Goal: Task Accomplishment & Management: Complete application form

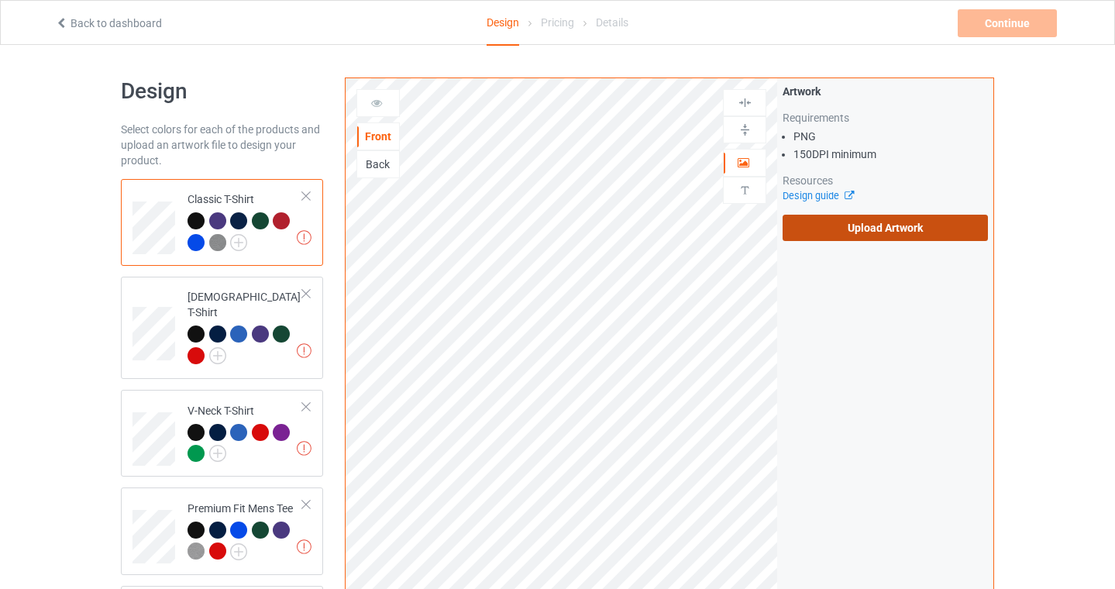
click at [900, 220] on label "Upload Artwork" at bounding box center [885, 228] width 205 height 26
click at [0, 0] on input "Upload Artwork" at bounding box center [0, 0] width 0 height 0
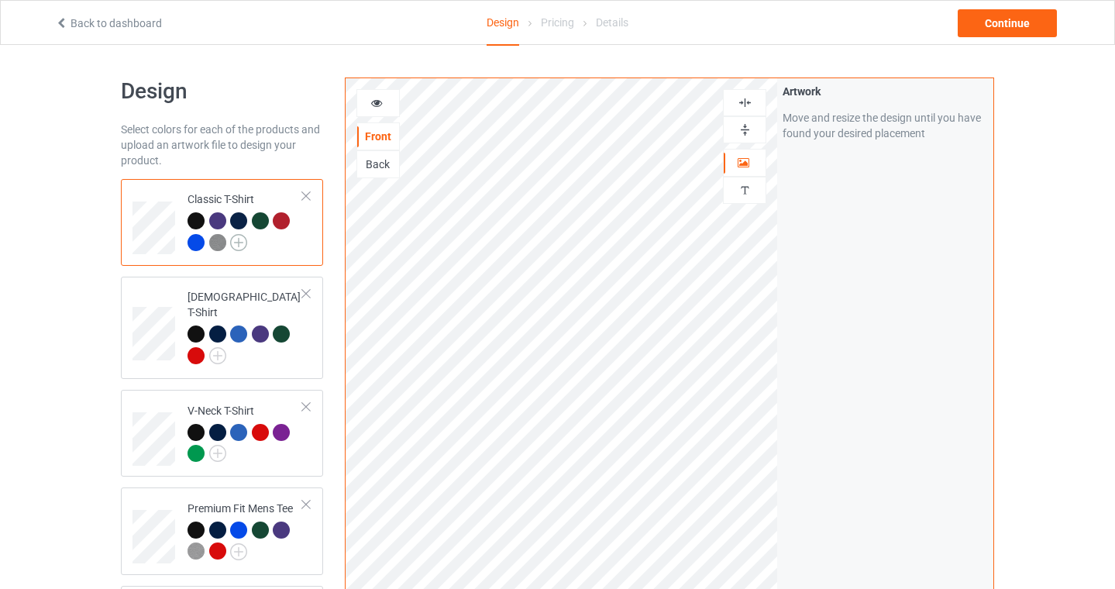
click at [237, 241] on img at bounding box center [238, 242] width 17 height 17
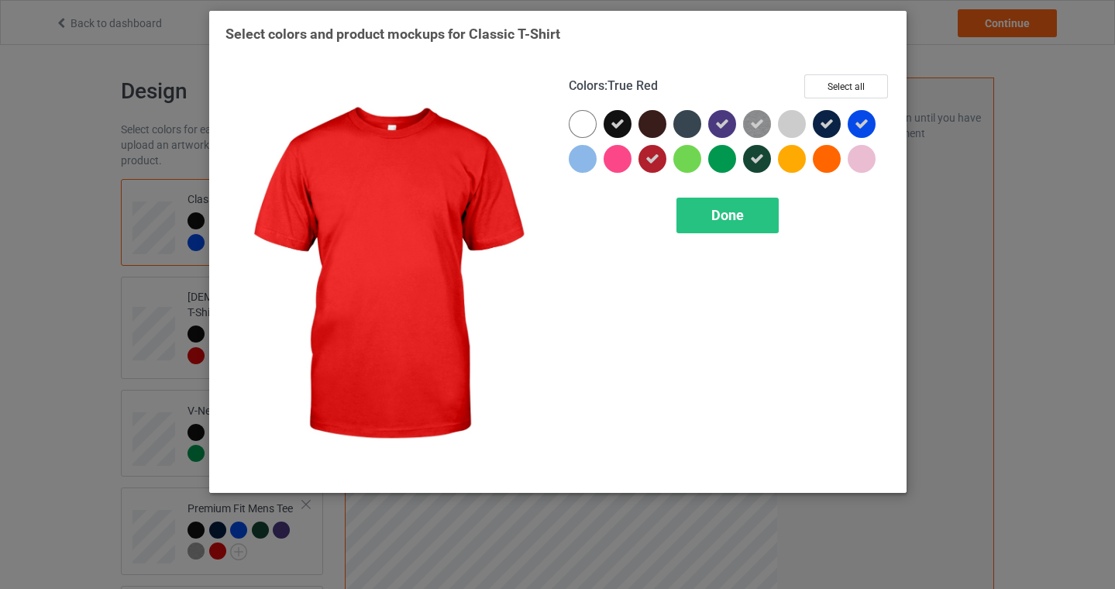
click at [654, 151] on div at bounding box center [653, 159] width 28 height 28
click at [739, 205] on div "Done" at bounding box center [728, 216] width 102 height 36
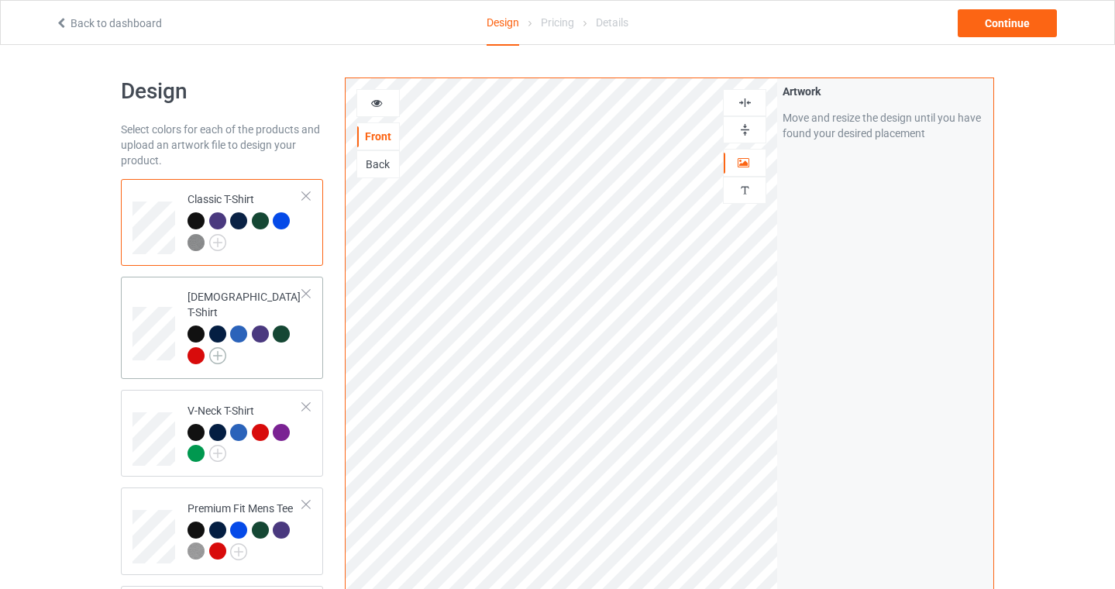
click at [219, 347] on img at bounding box center [217, 355] width 17 height 17
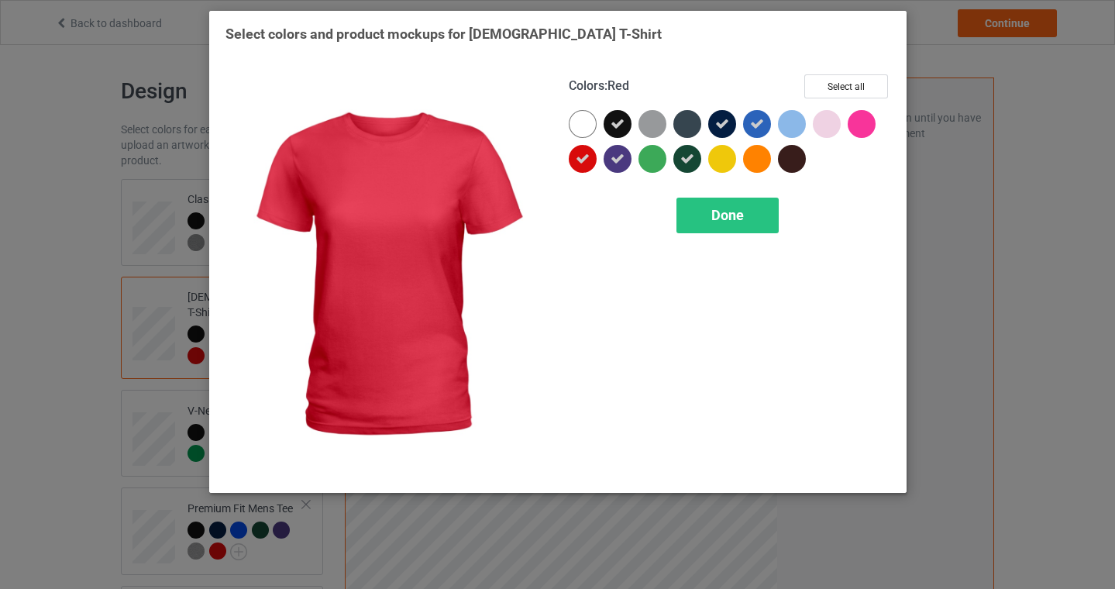
click at [587, 147] on div at bounding box center [583, 159] width 28 height 28
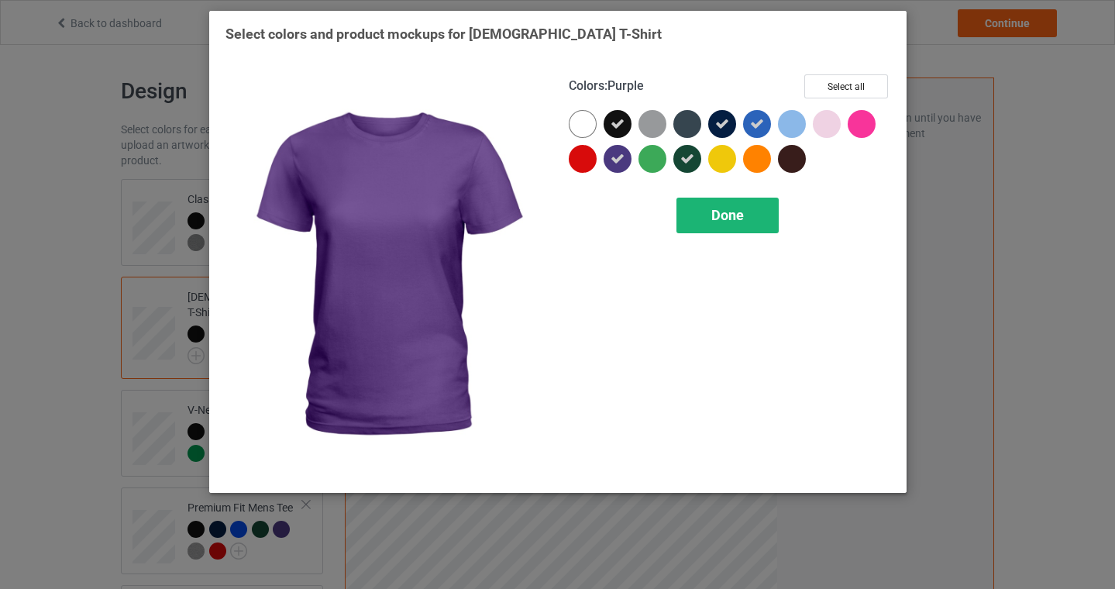
click at [722, 210] on span "Done" at bounding box center [728, 215] width 33 height 16
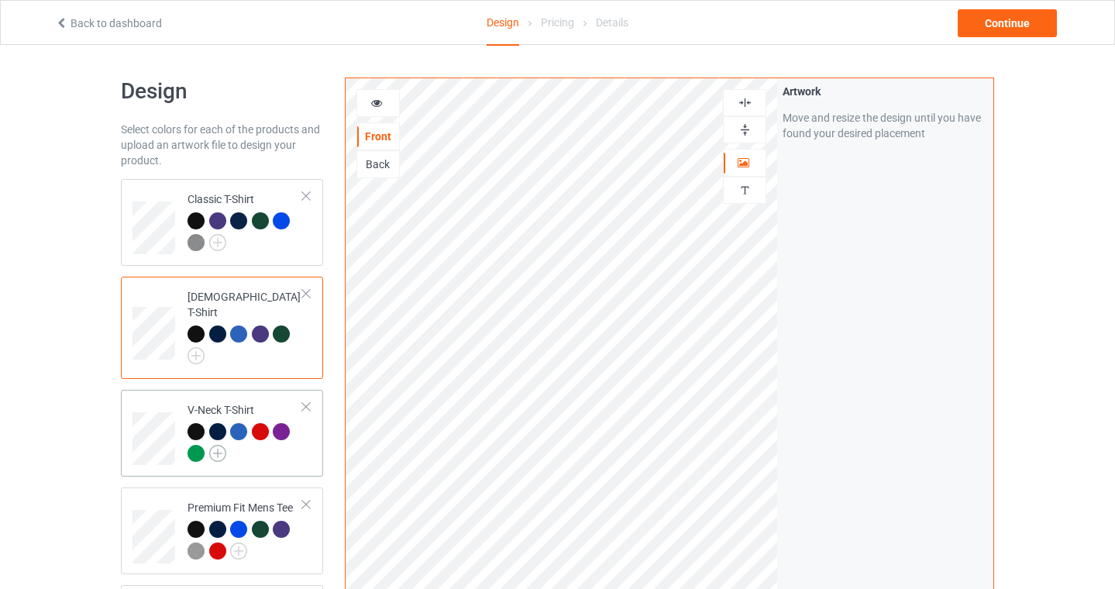
click at [216, 445] on img at bounding box center [217, 453] width 17 height 17
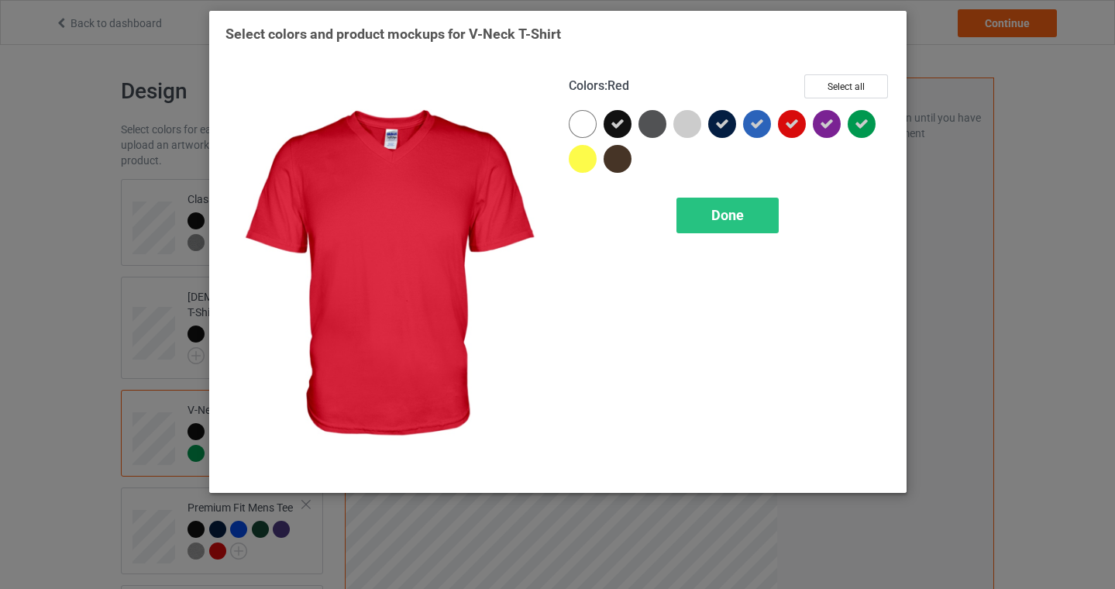
click at [791, 119] on icon at bounding box center [792, 124] width 14 height 14
click at [719, 211] on span "Done" at bounding box center [728, 215] width 33 height 16
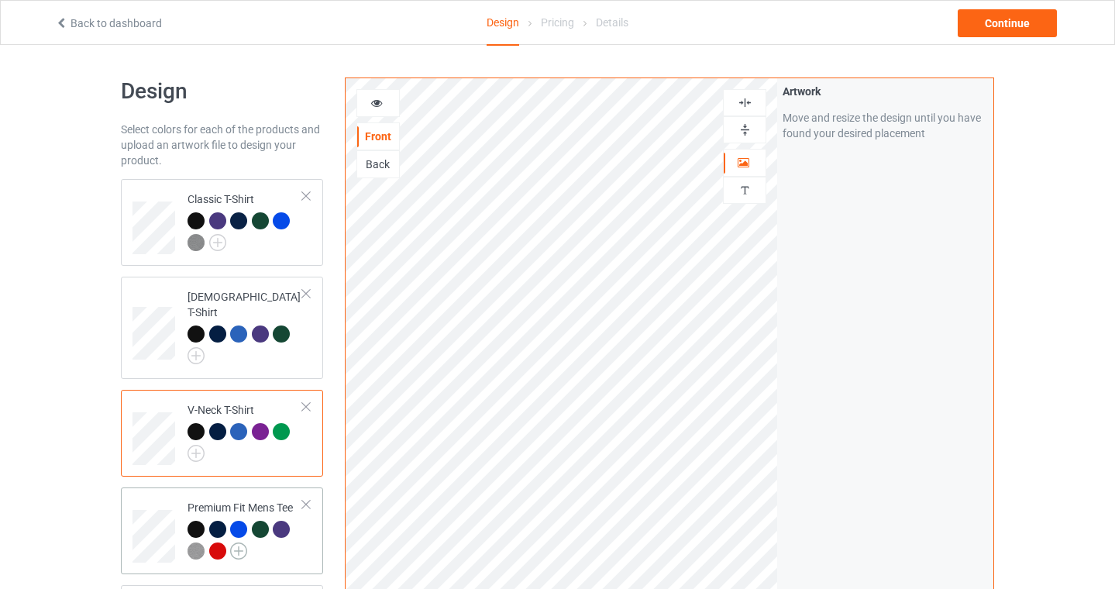
click at [240, 543] on img at bounding box center [238, 551] width 17 height 17
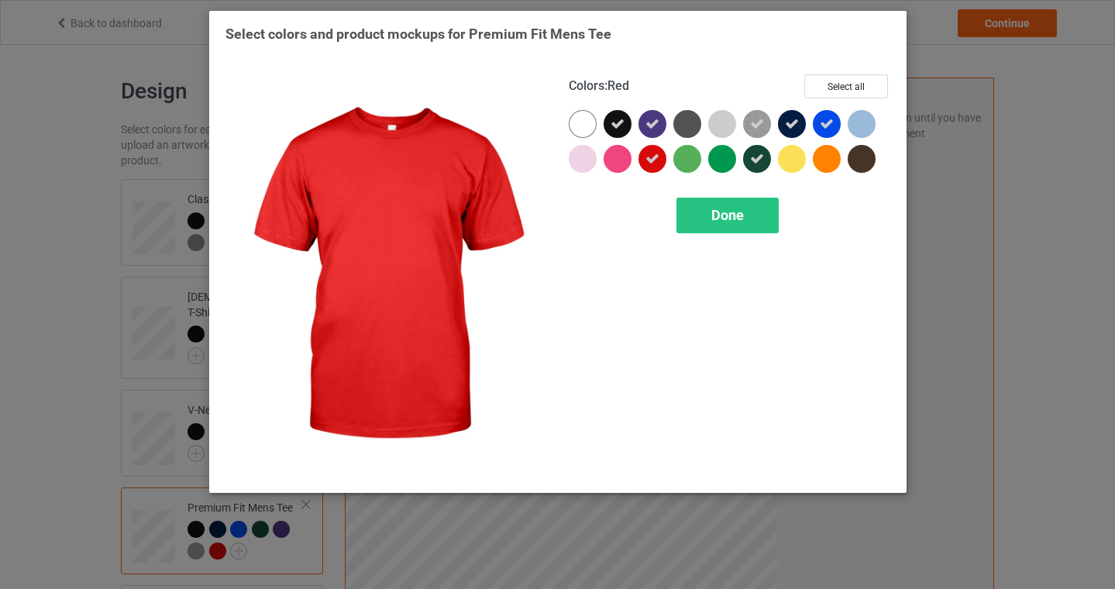
click at [655, 167] on div at bounding box center [653, 159] width 28 height 28
click at [730, 209] on span "Done" at bounding box center [728, 215] width 33 height 16
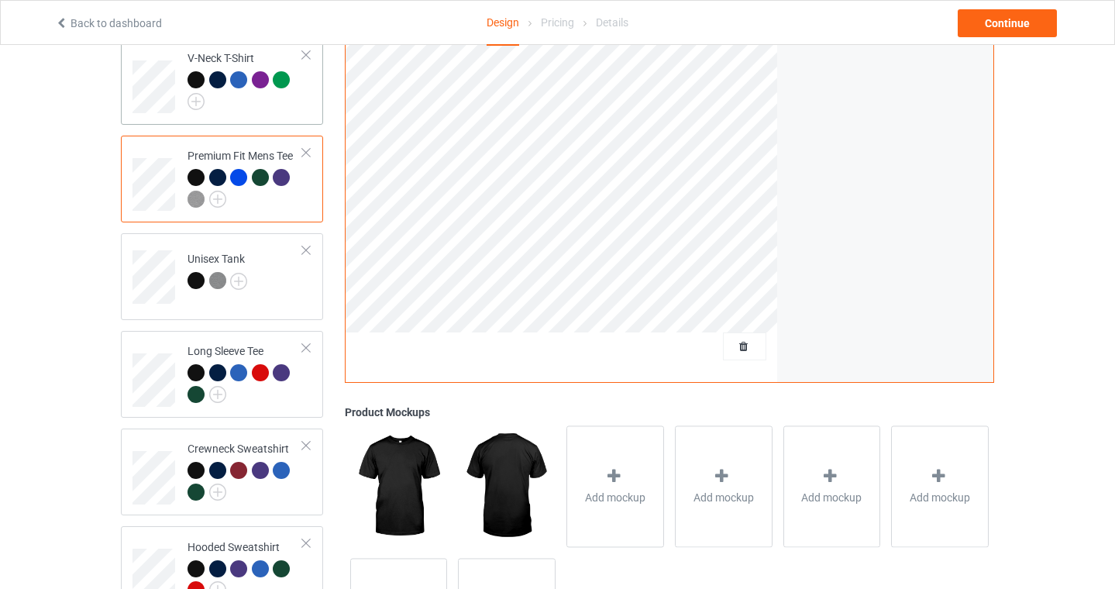
scroll to position [379, 0]
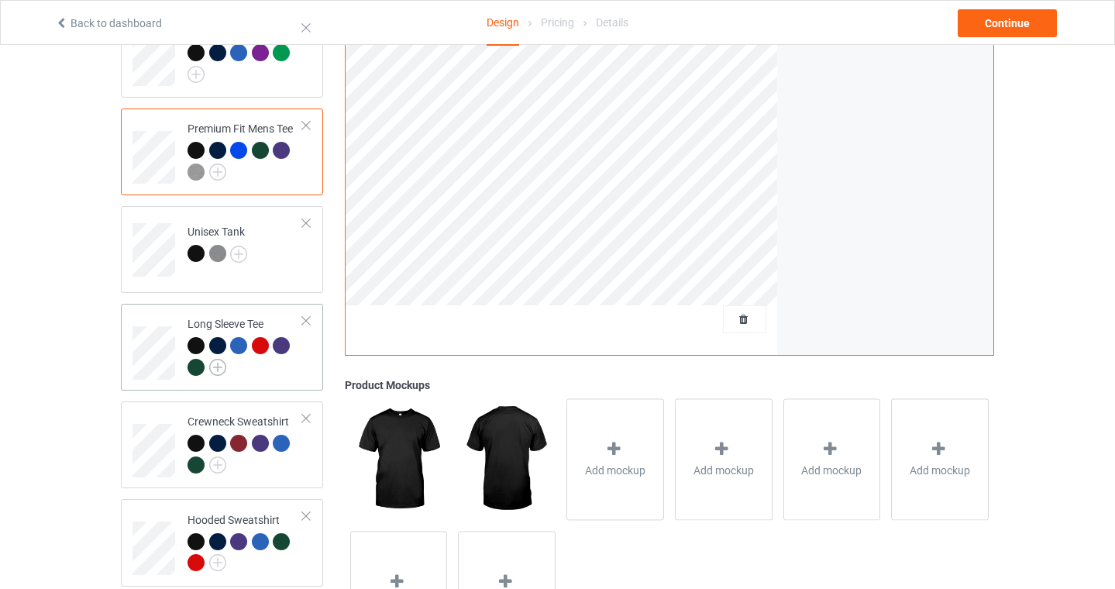
click at [217, 359] on img at bounding box center [217, 367] width 17 height 17
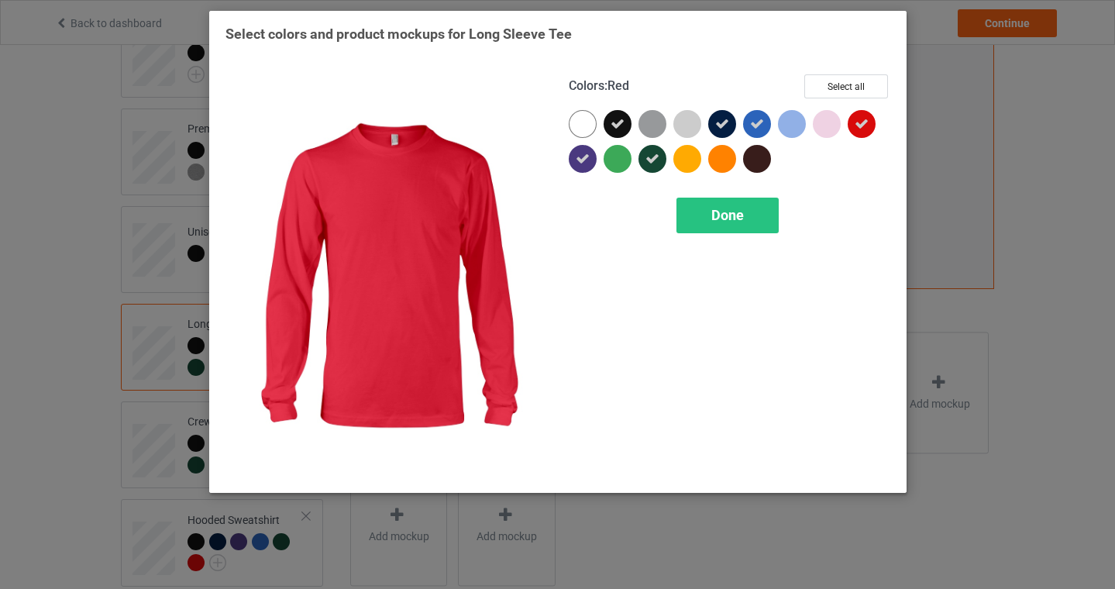
click at [860, 125] on icon at bounding box center [862, 124] width 14 height 14
click at [742, 227] on div "Done" at bounding box center [728, 216] width 102 height 36
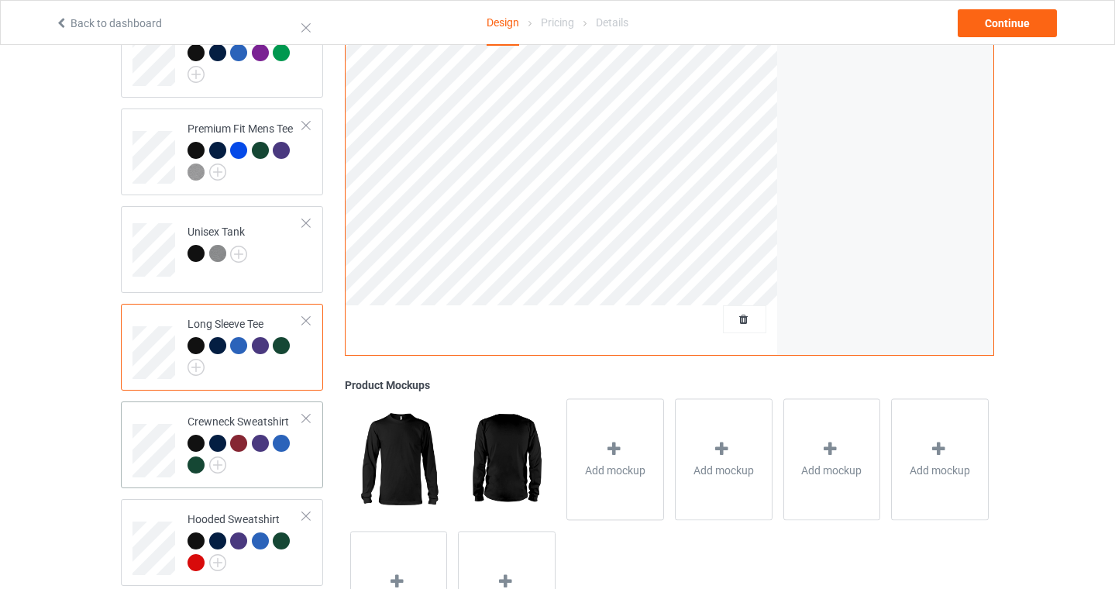
scroll to position [467, 0]
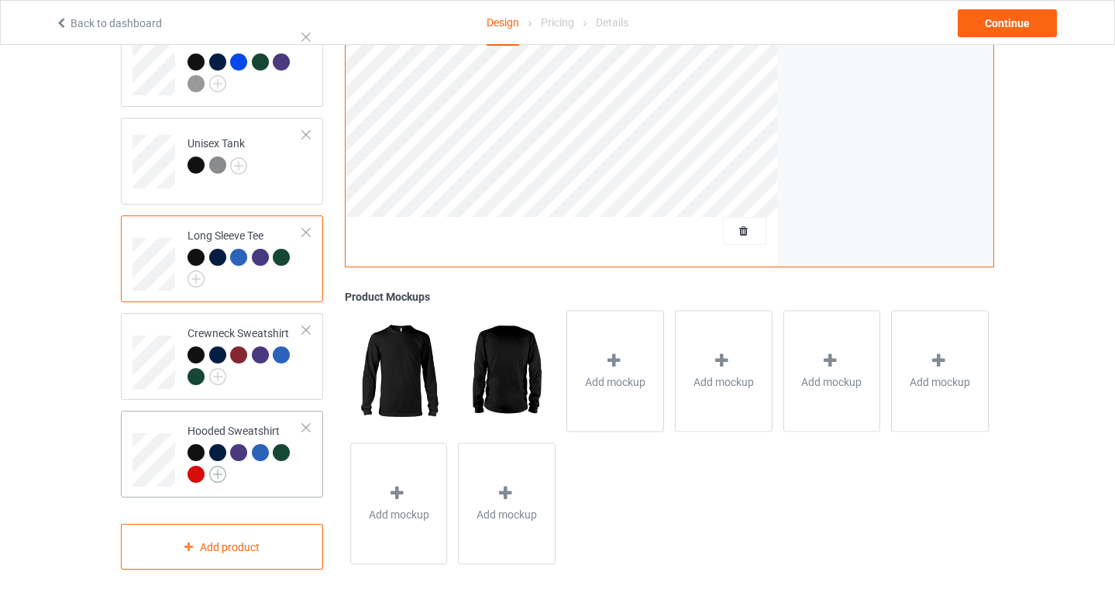
click at [218, 466] on img at bounding box center [217, 474] width 17 height 17
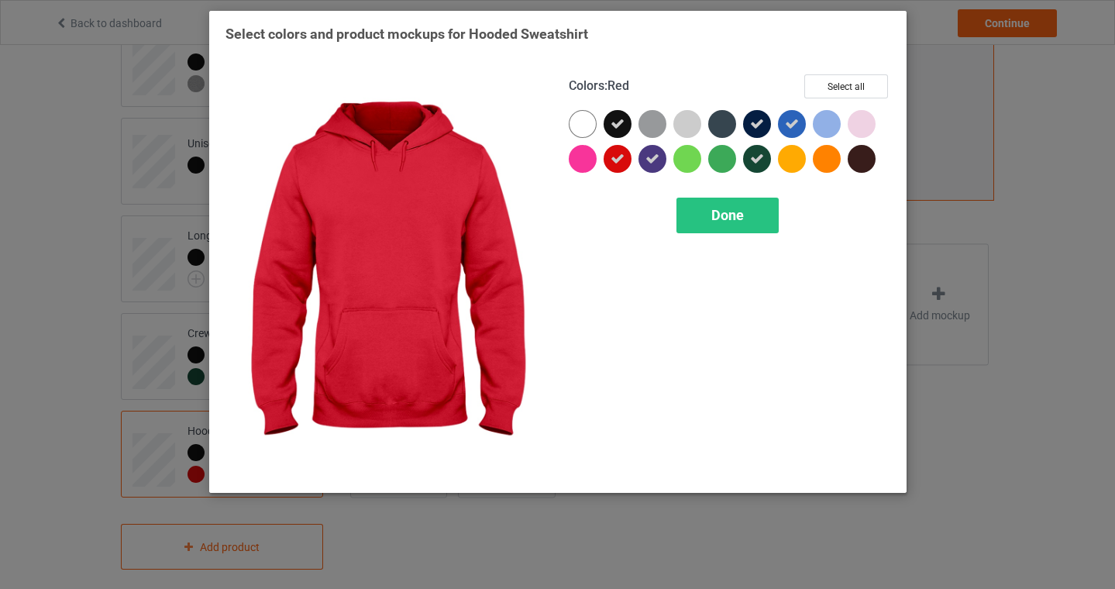
click at [611, 162] on icon at bounding box center [618, 159] width 14 height 14
click at [708, 221] on div "Done" at bounding box center [728, 216] width 102 height 36
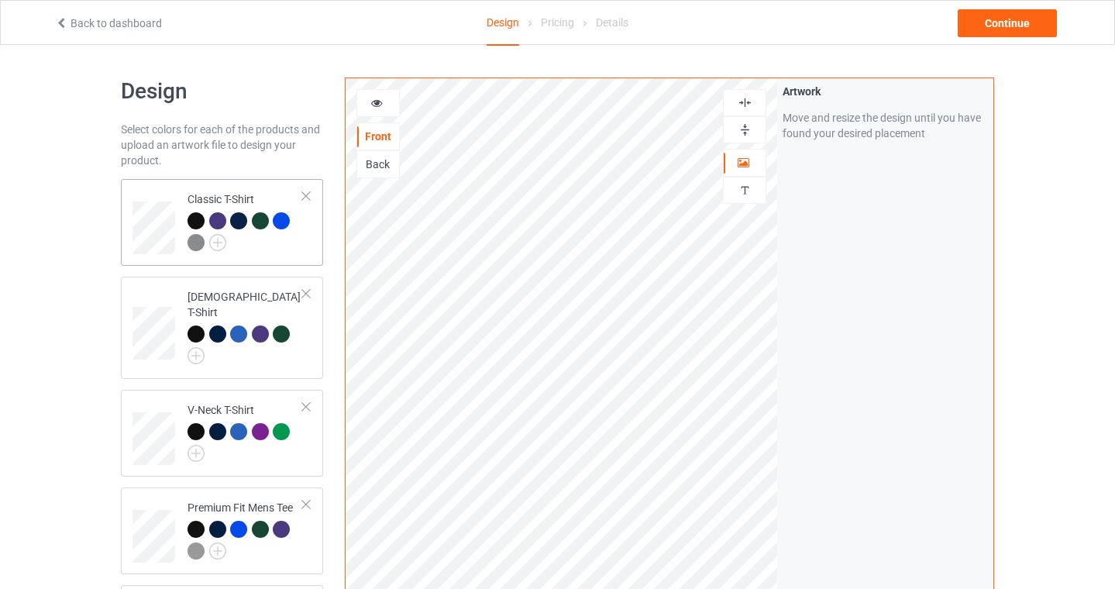
click at [295, 242] on div at bounding box center [245, 233] width 115 height 43
click at [1036, 26] on div "Continue" at bounding box center [1007, 23] width 99 height 28
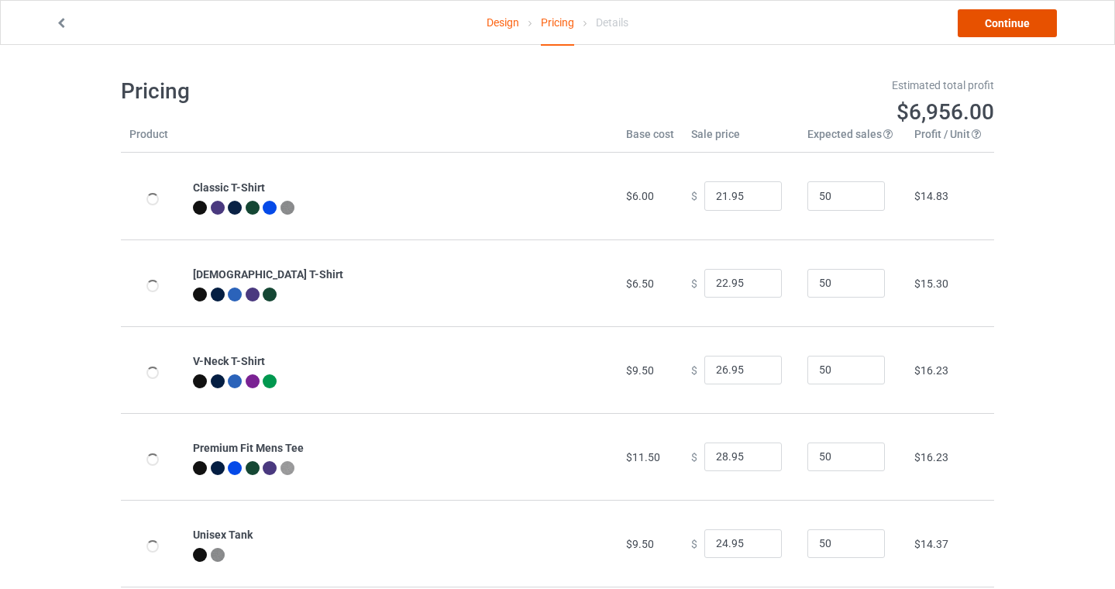
click at [1008, 24] on link "Continue" at bounding box center [1007, 23] width 99 height 28
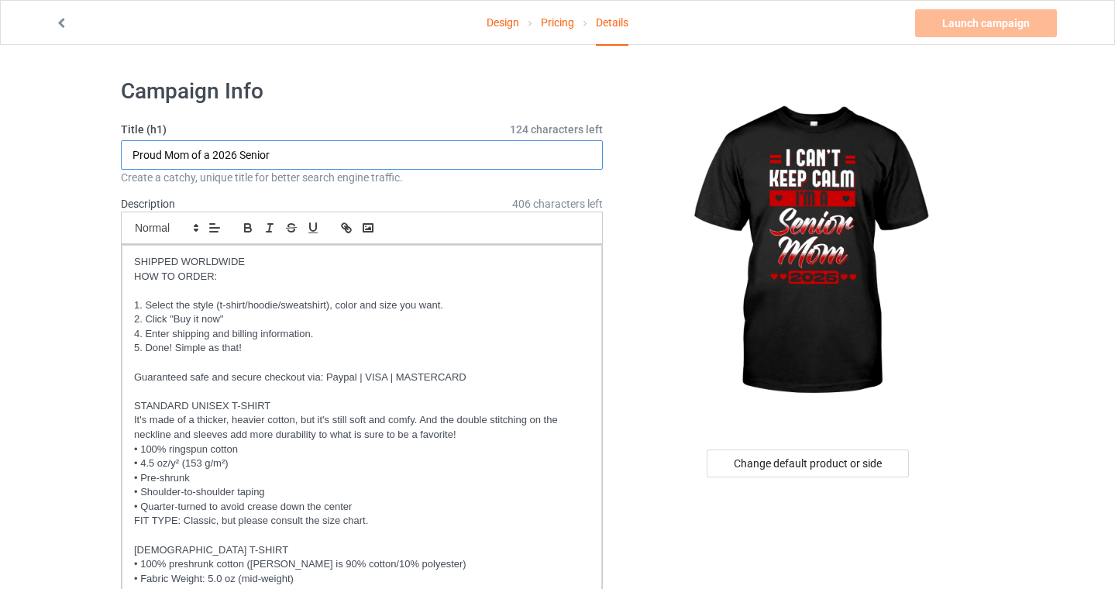
drag, startPoint x: 279, startPoint y: 150, endPoint x: 57, endPoint y: 144, distance: 222.6
click at [133, 154] on input "Senior Mom 2026" at bounding box center [362, 154] width 482 height 29
click at [419, 150] on input "I Can't Keep Calm I'm a Senior Mom 2026" at bounding box center [362, 154] width 482 height 29
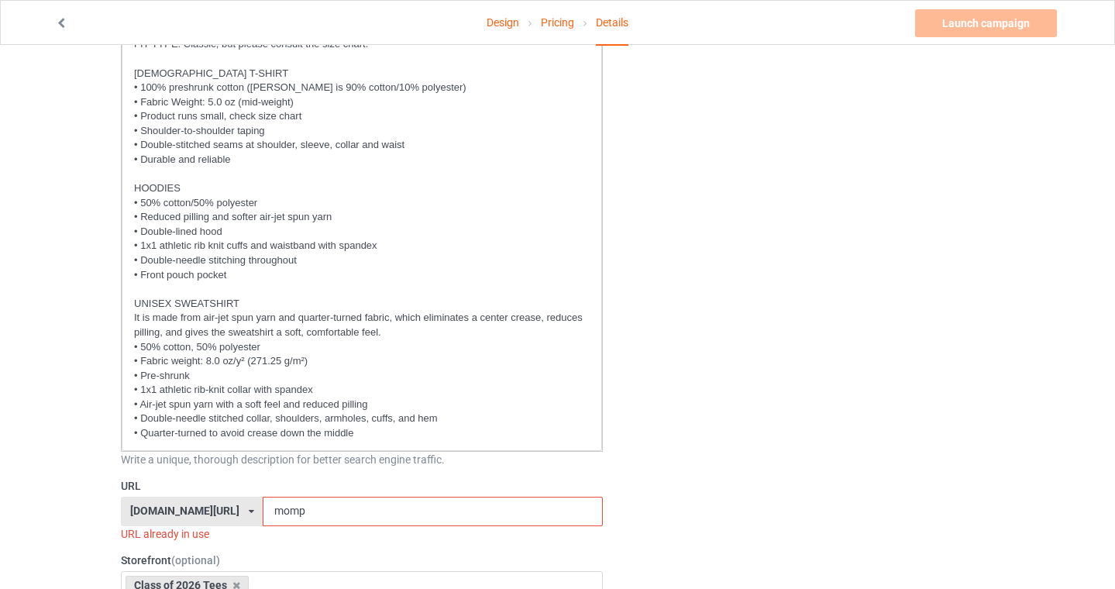
scroll to position [630, 0]
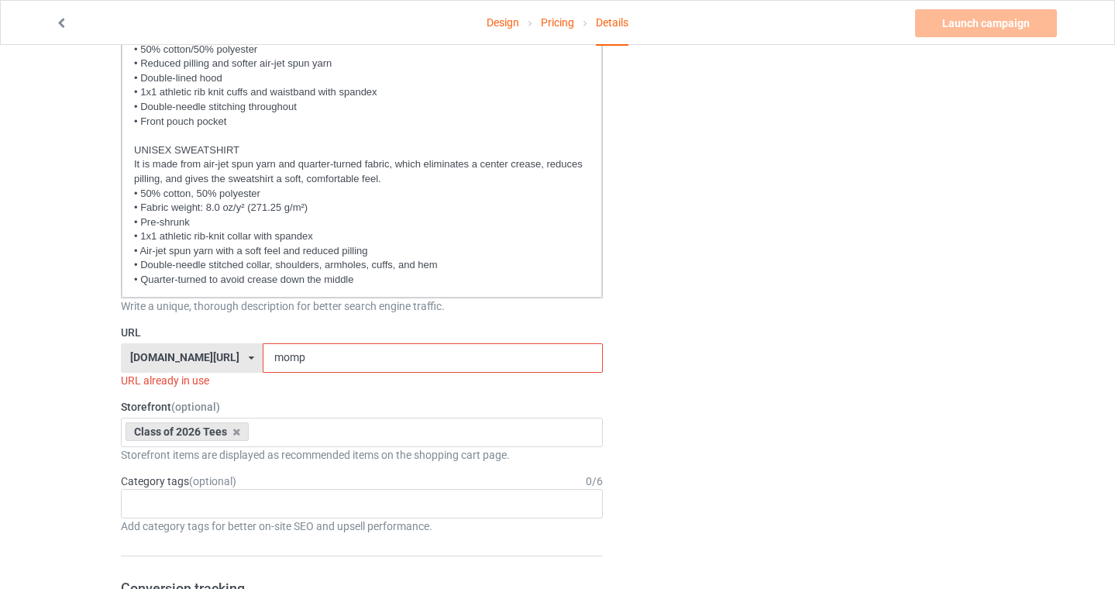
type input "I Can't Keep Calm I'm a Senior Mom 2026 (Red)"
click at [309, 364] on input "momp" at bounding box center [433, 357] width 340 height 29
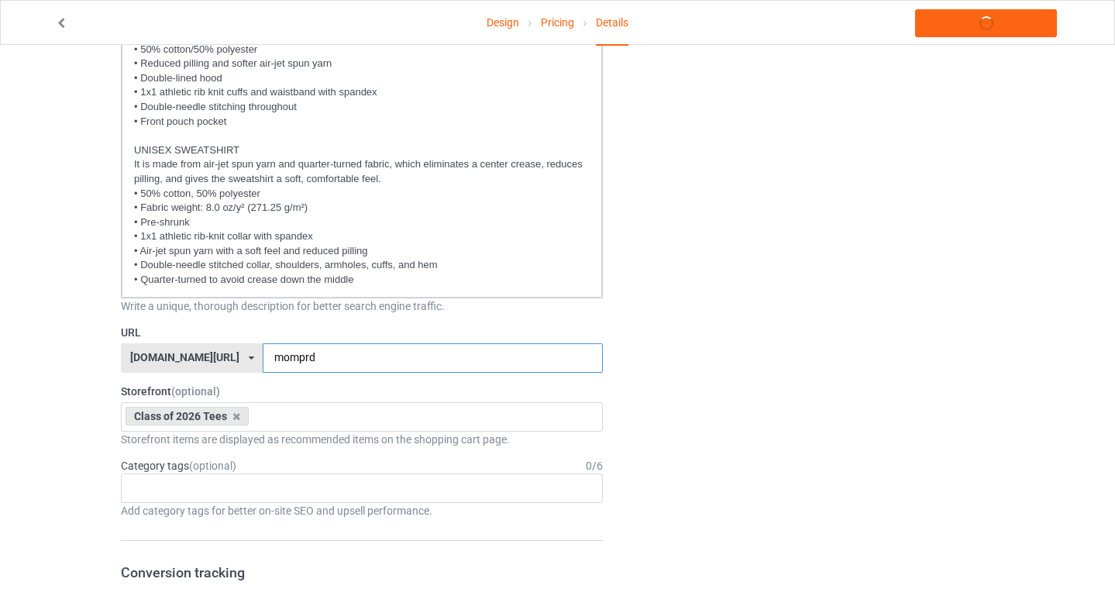
type input "momprd"
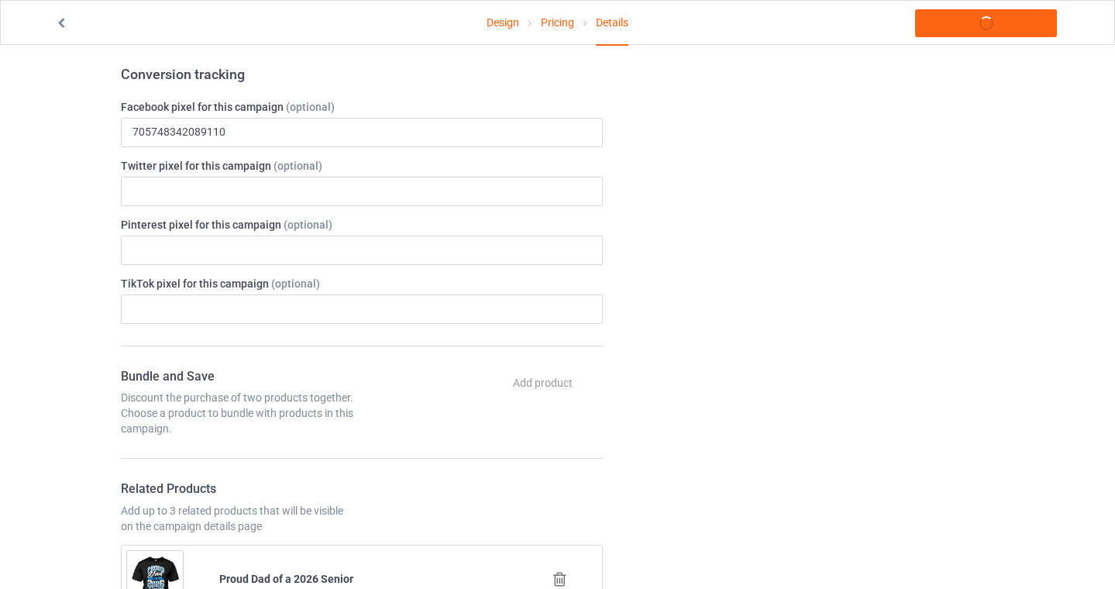
scroll to position [1470, 0]
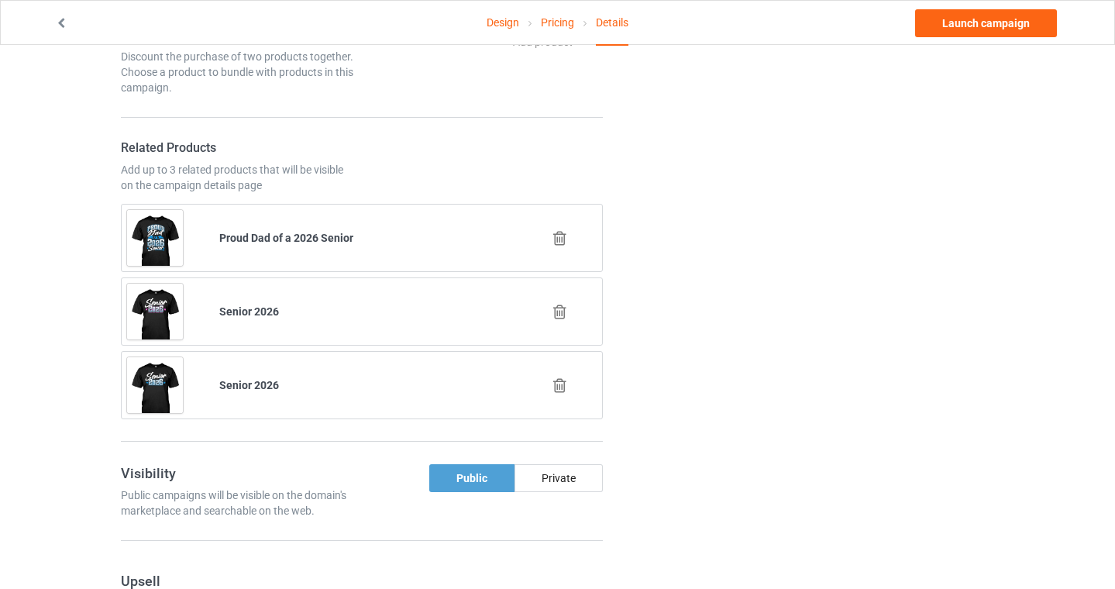
click at [562, 236] on icon at bounding box center [559, 238] width 19 height 16
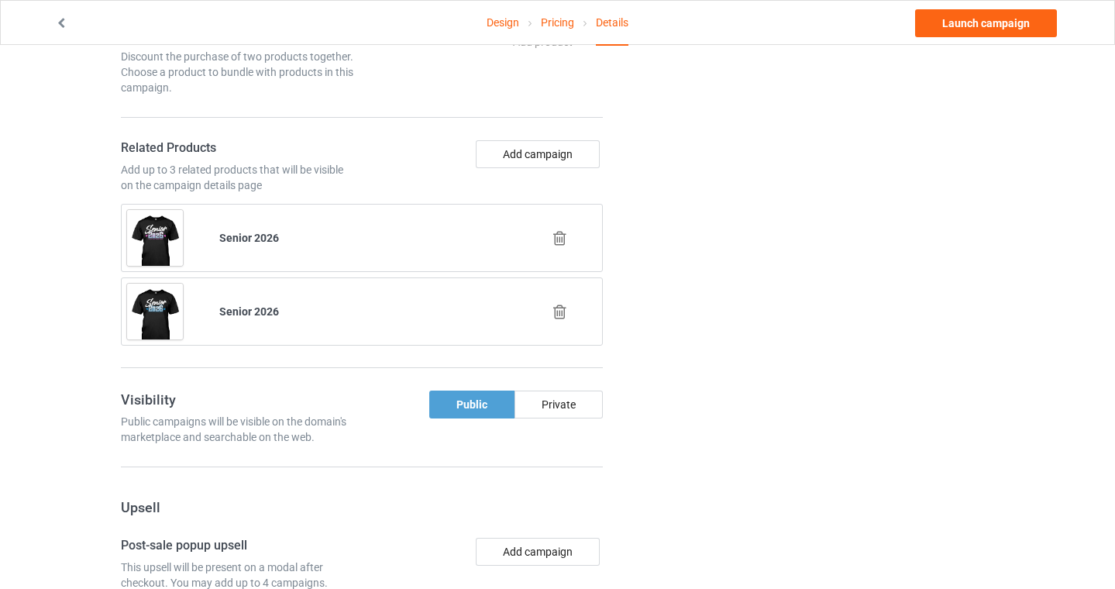
click at [564, 236] on icon at bounding box center [559, 238] width 19 height 16
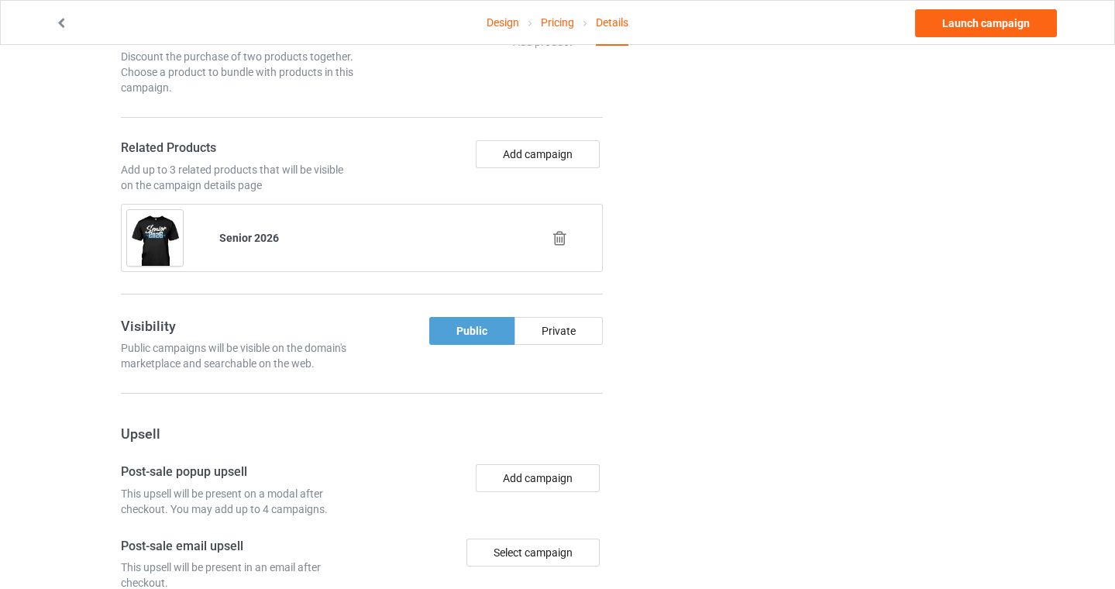
click at [564, 236] on icon at bounding box center [559, 238] width 19 height 16
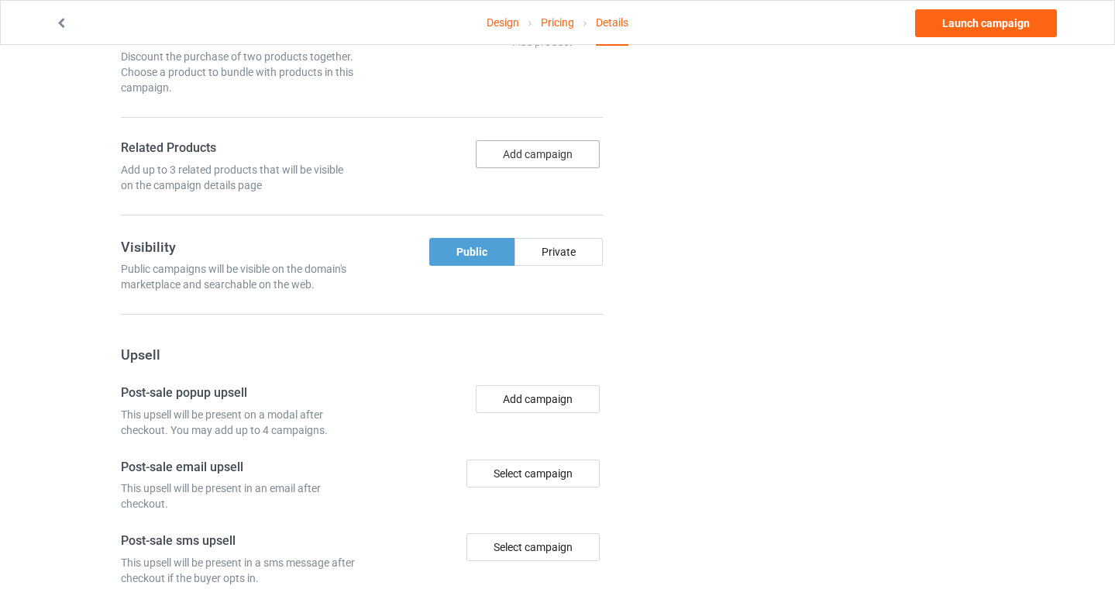
click at [527, 145] on button "Add campaign" at bounding box center [538, 154] width 124 height 28
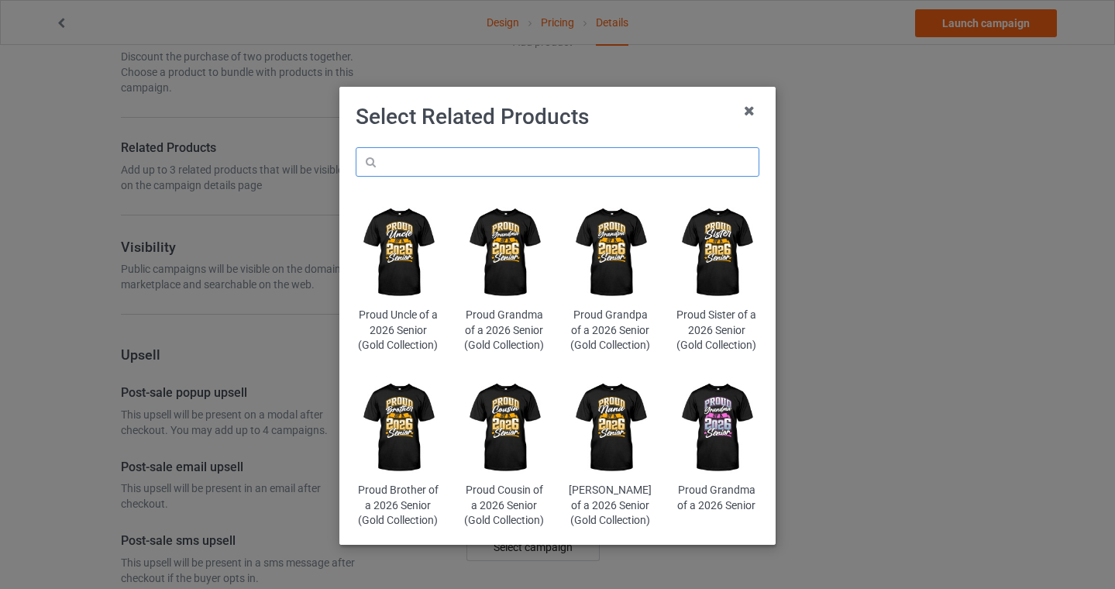
click at [410, 171] on input "text" at bounding box center [558, 161] width 404 height 29
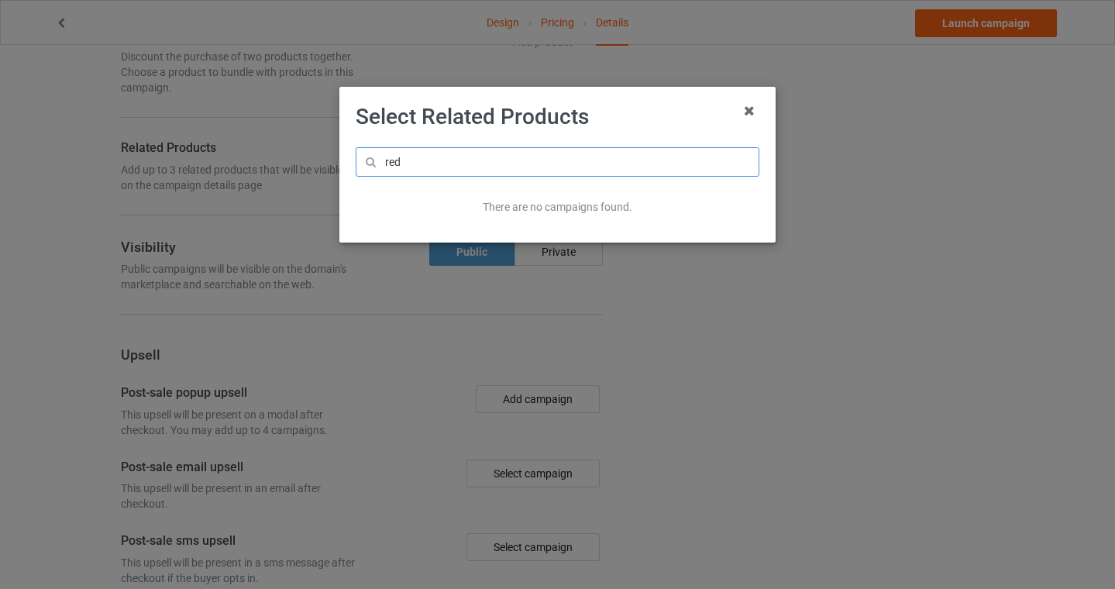
drag, startPoint x: 412, startPoint y: 164, endPoint x: 296, endPoint y: 164, distance: 116.3
click at [296, 164] on div "Select Related Products red There are no campaigns found." at bounding box center [557, 294] width 1115 height 589
type input "Red"
click at [745, 114] on icon at bounding box center [750, 110] width 25 height 25
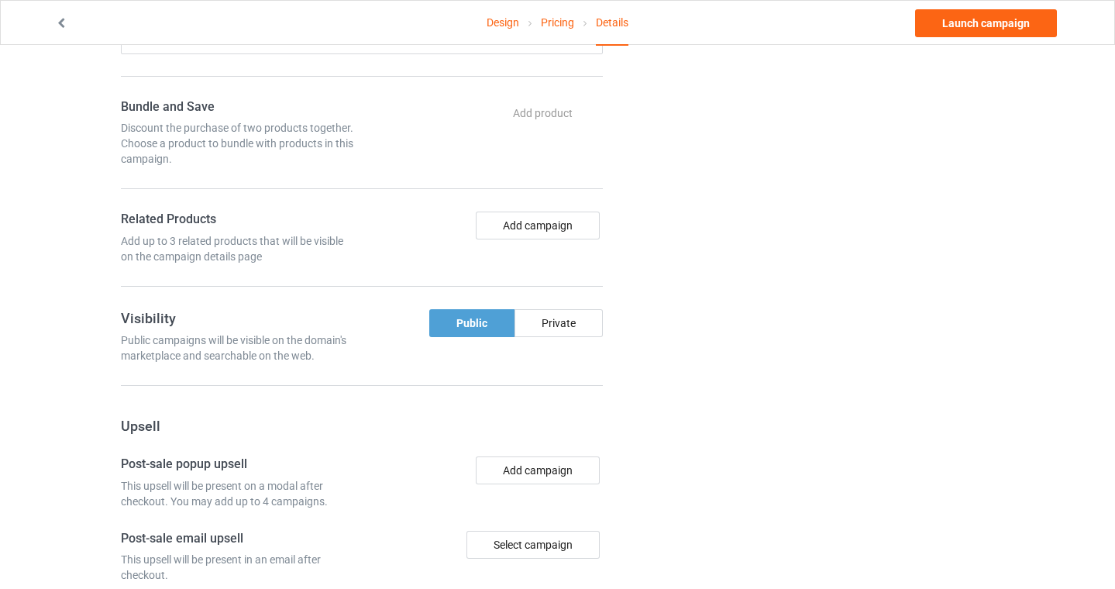
scroll to position [1399, 0]
click at [515, 221] on button "Add campaign" at bounding box center [538, 225] width 124 height 28
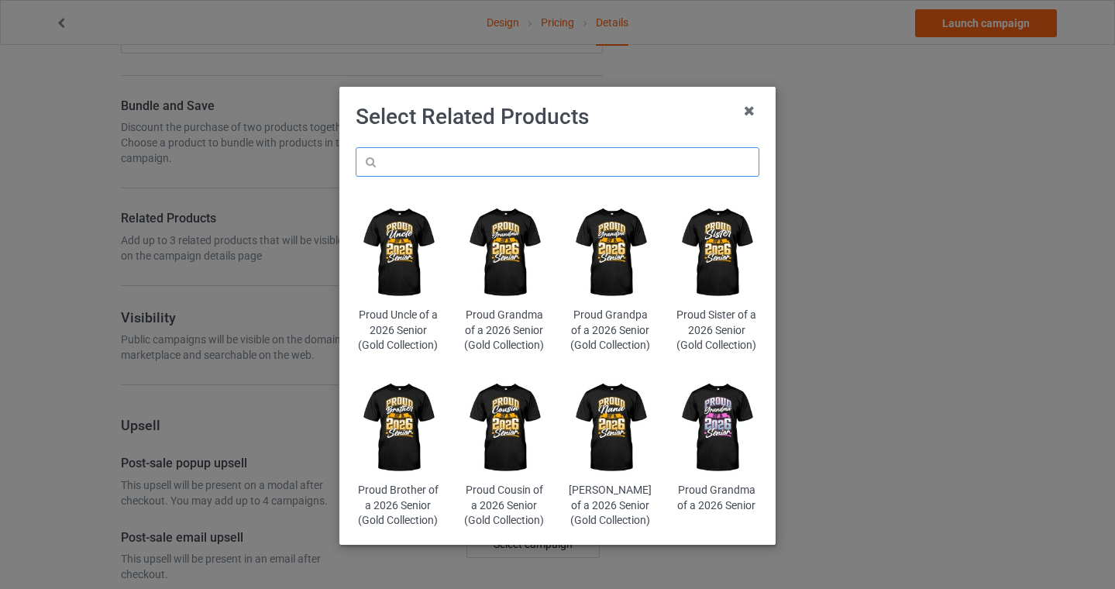
click at [514, 157] on input "text" at bounding box center [558, 161] width 404 height 29
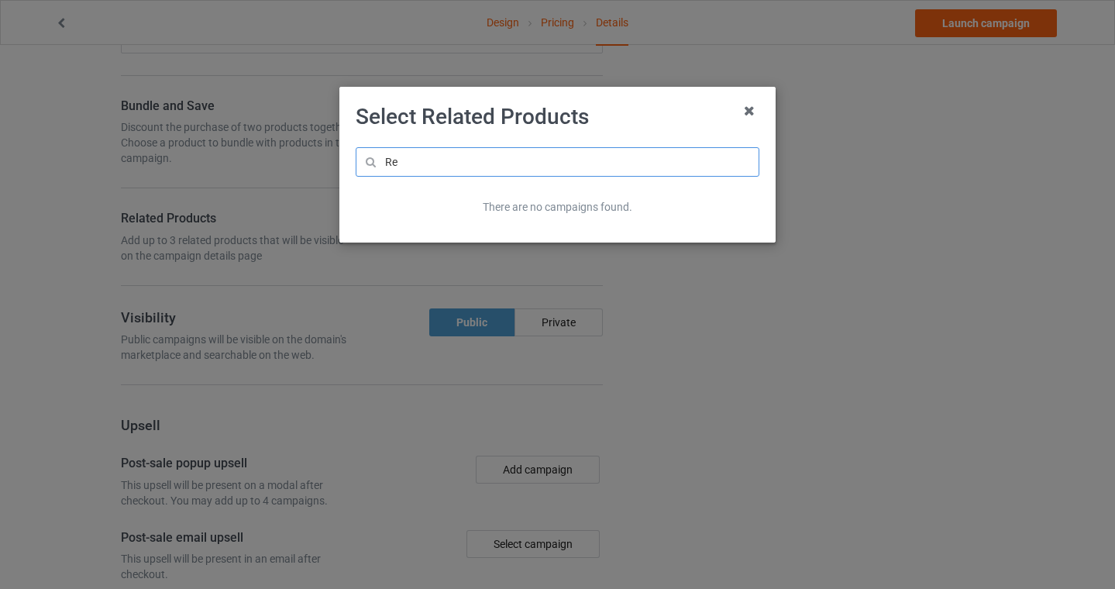
type input "R"
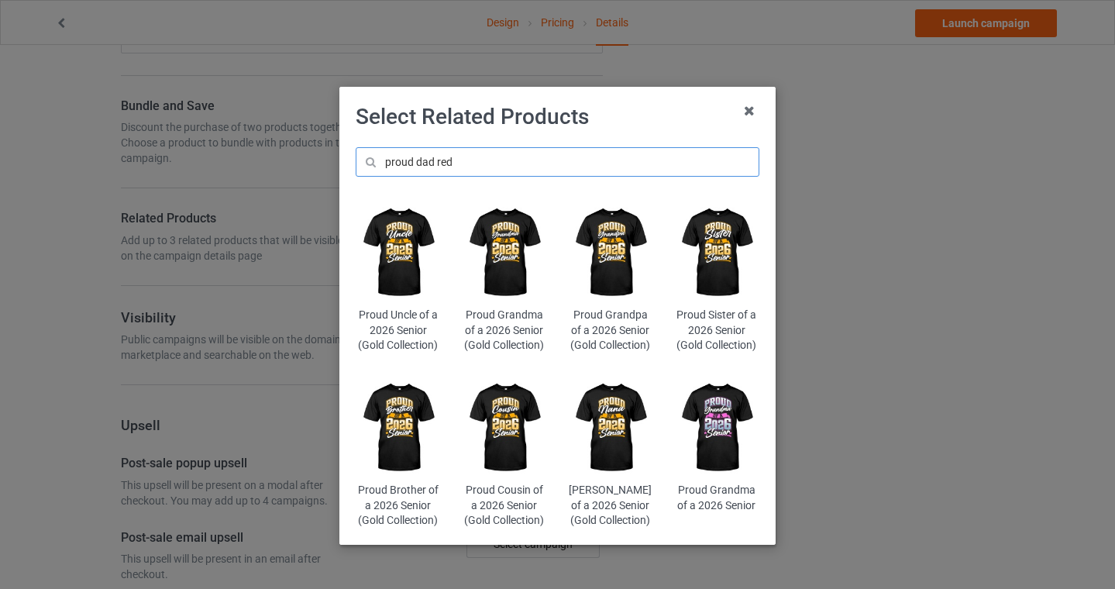
type input "proud dad red"
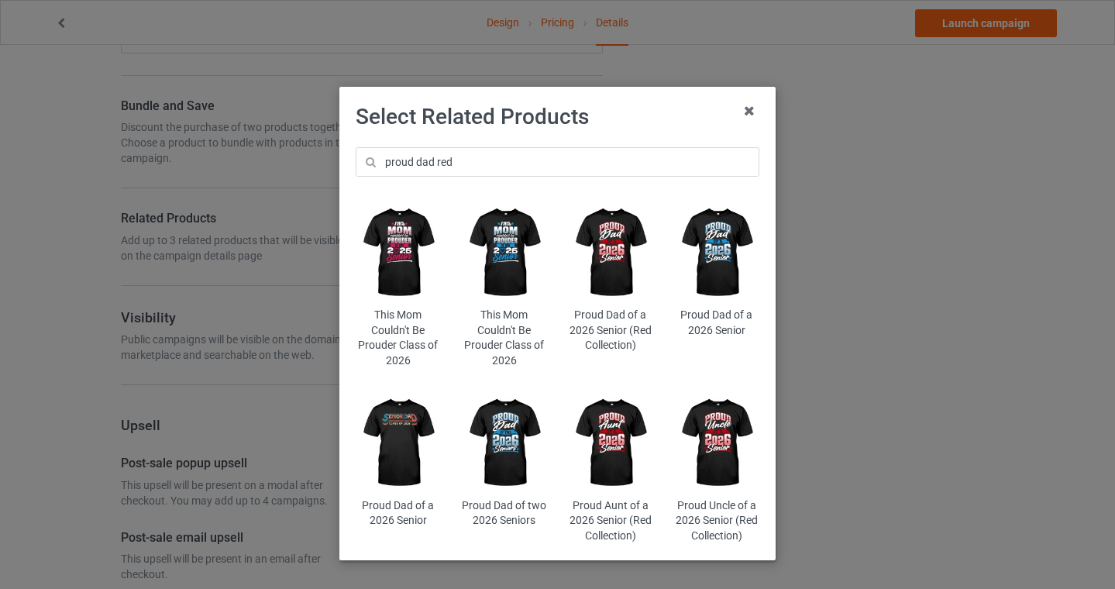
click at [615, 237] on img at bounding box center [611, 252] width 84 height 105
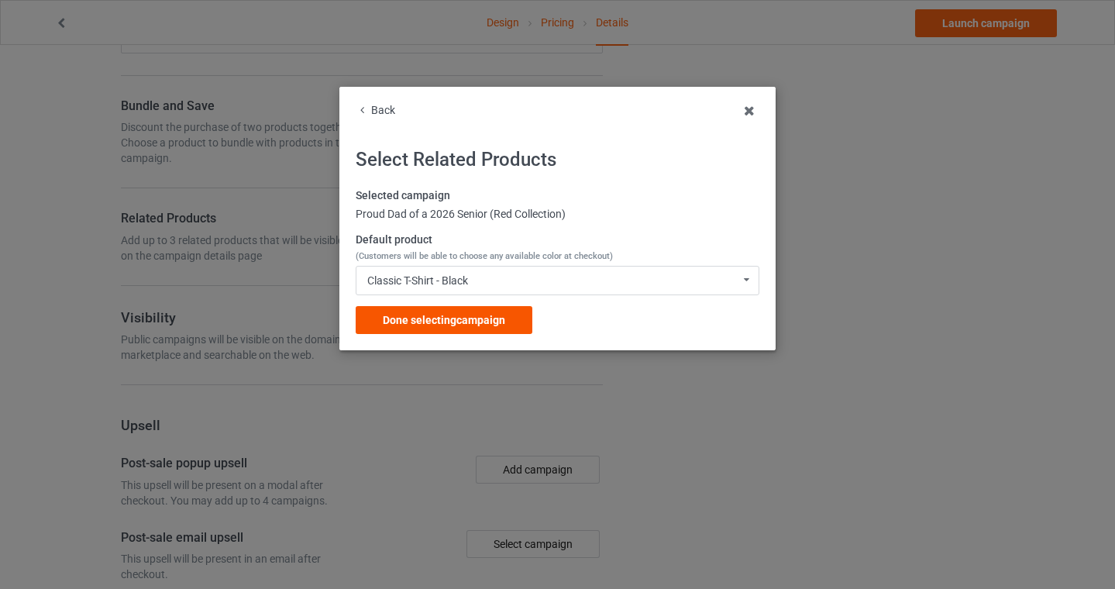
click at [477, 320] on span "Done selecting campaign" at bounding box center [444, 320] width 122 height 12
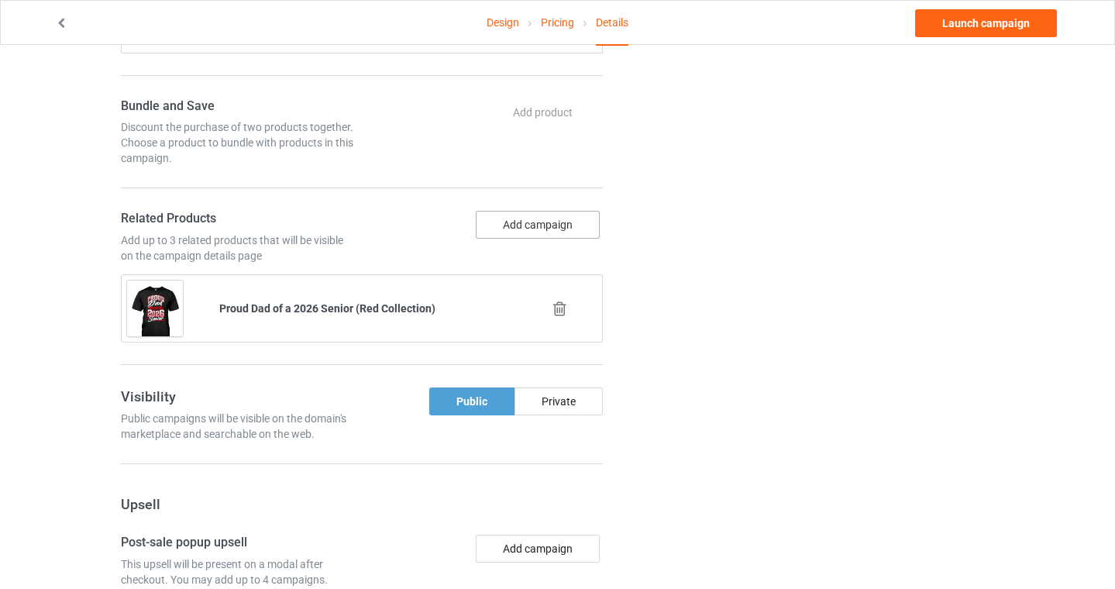
click at [531, 223] on button "Add campaign" at bounding box center [538, 225] width 124 height 28
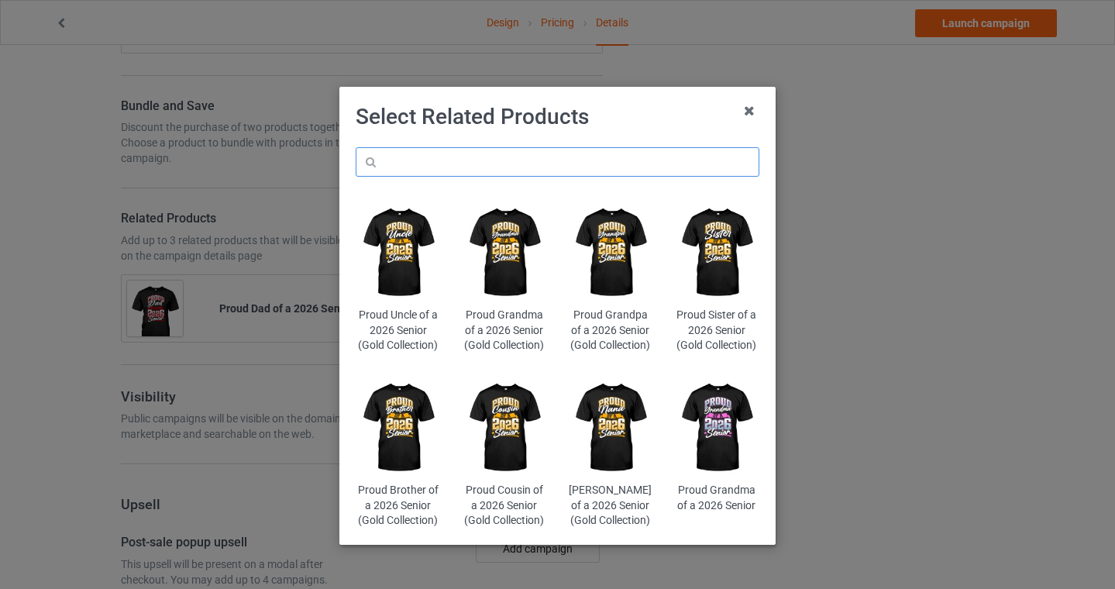
click at [472, 164] on input "text" at bounding box center [558, 161] width 404 height 29
type input "proud grandma red"
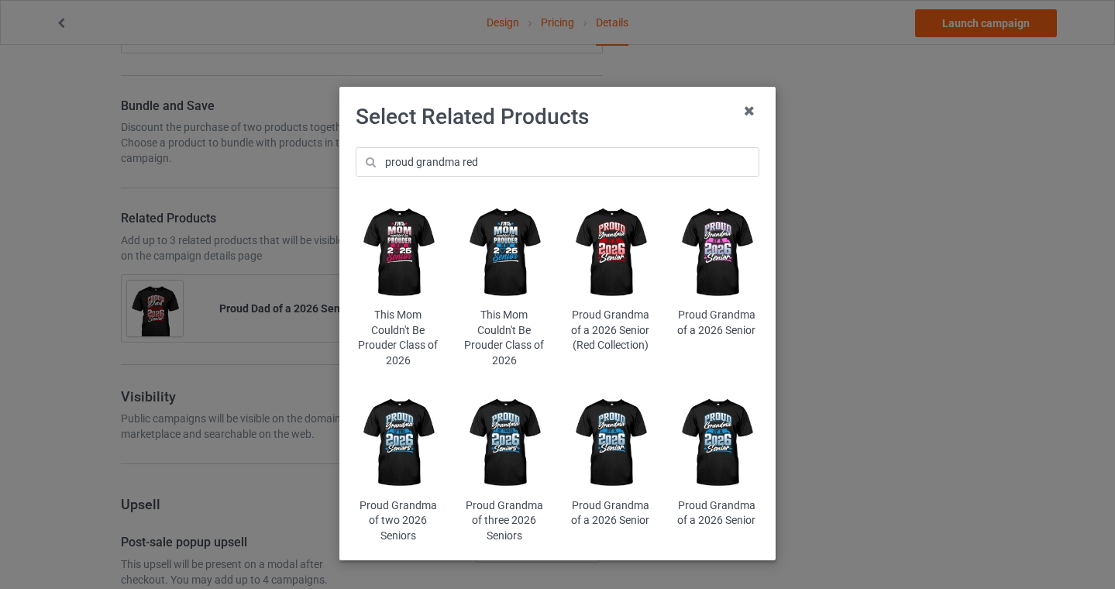
click at [616, 235] on img at bounding box center [611, 252] width 84 height 105
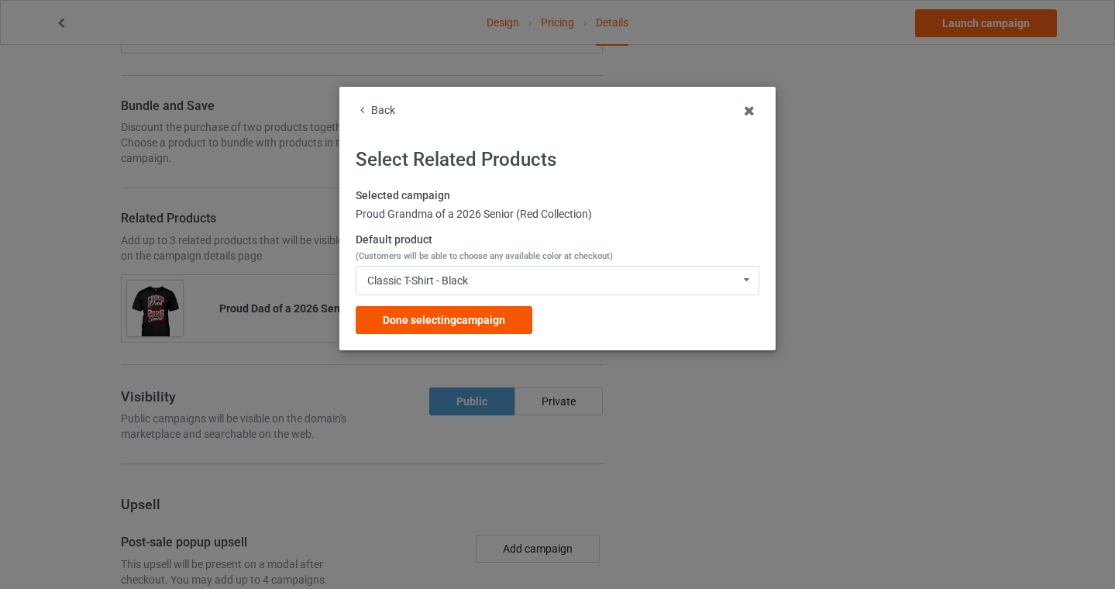
click at [409, 312] on div "Done selecting campaign" at bounding box center [444, 320] width 177 height 28
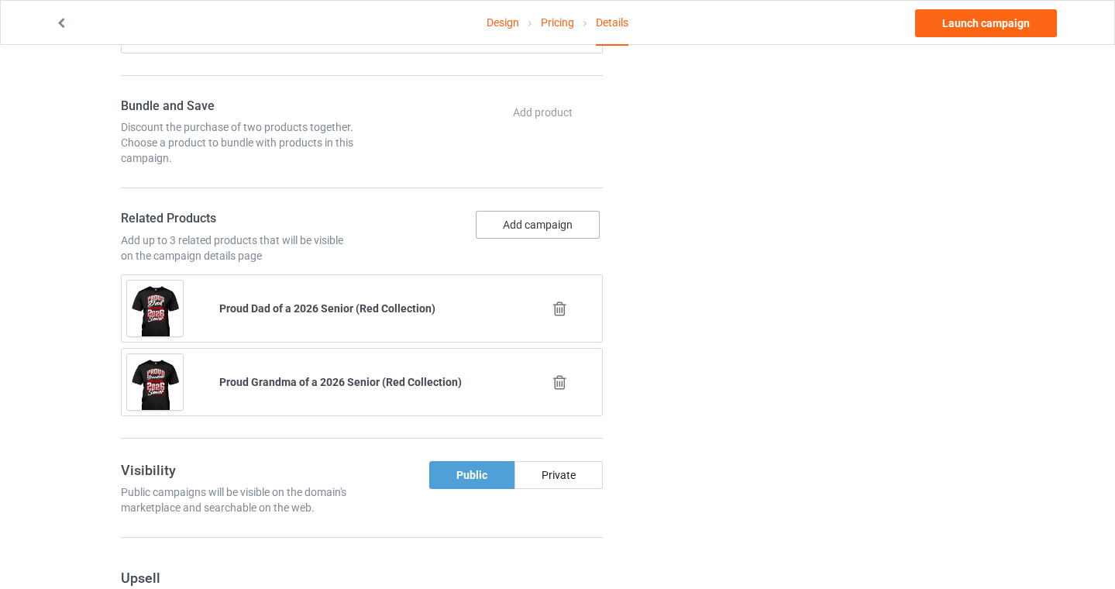
click at [518, 225] on button "Add campaign" at bounding box center [538, 225] width 124 height 28
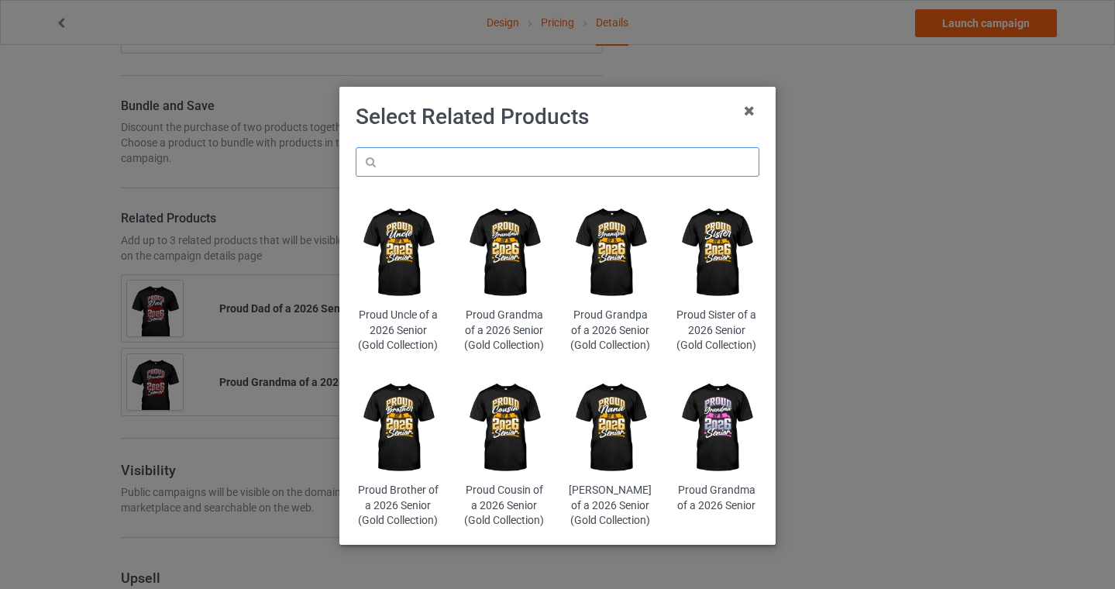
click at [484, 164] on input "text" at bounding box center [558, 161] width 404 height 29
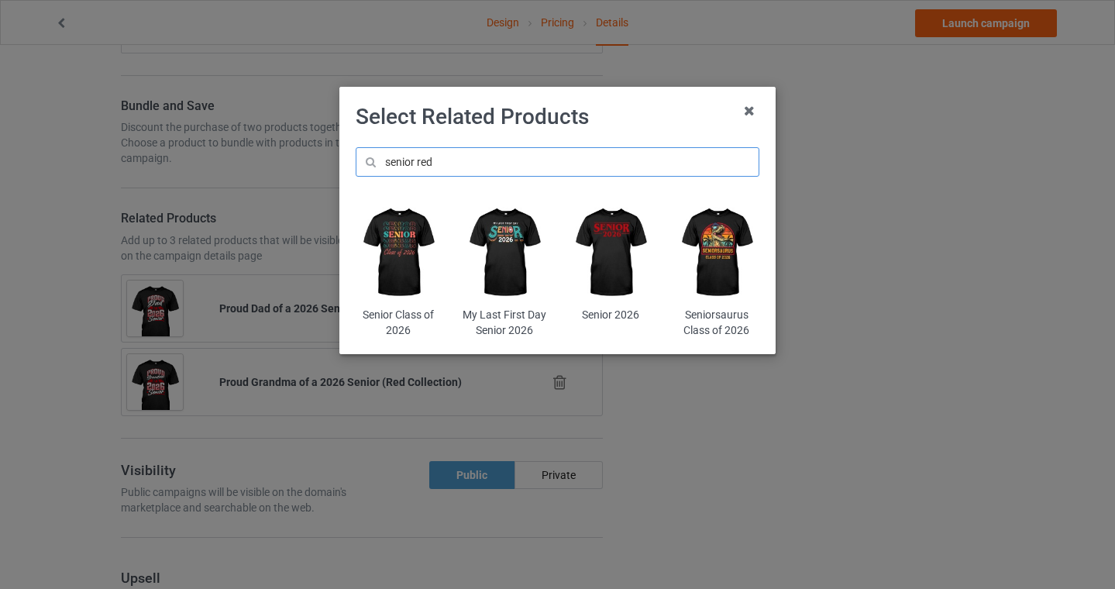
type input "senior red"
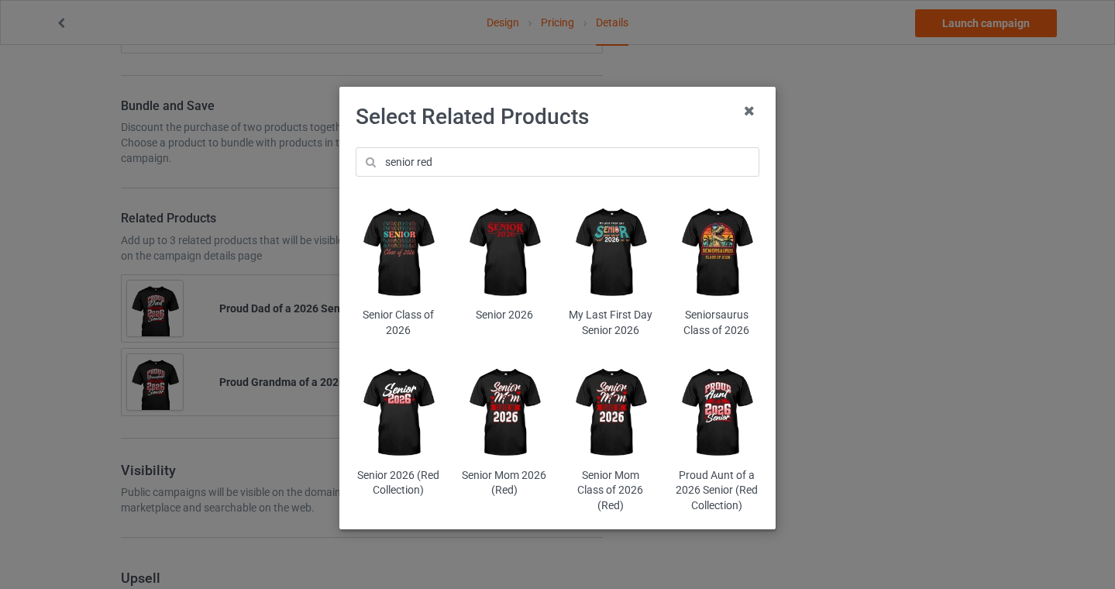
click at [403, 406] on img at bounding box center [398, 412] width 84 height 105
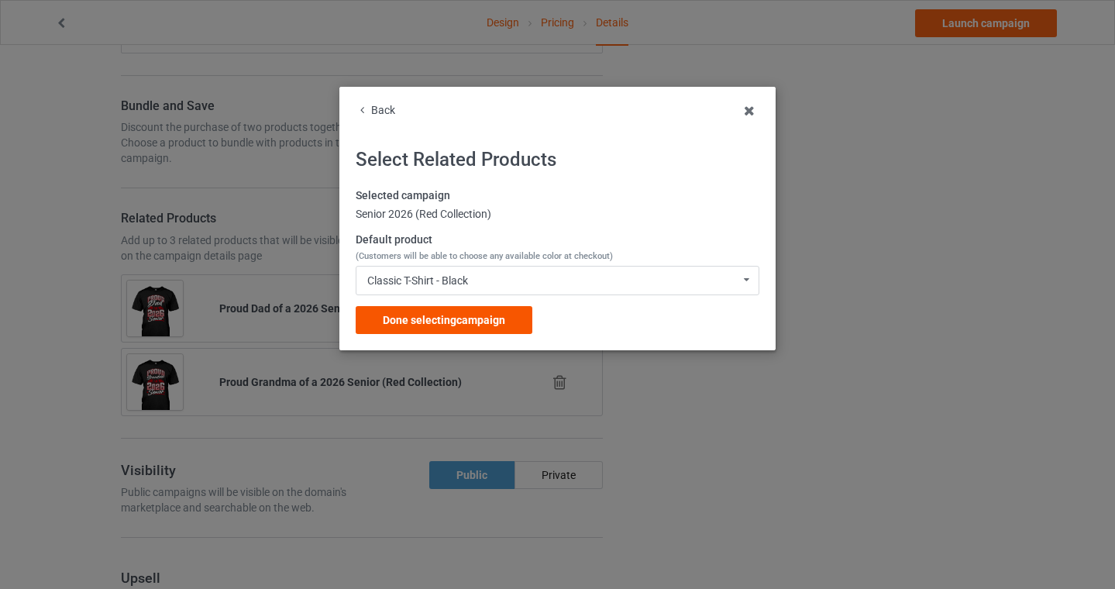
click at [449, 325] on span "Done selecting campaign" at bounding box center [444, 320] width 122 height 12
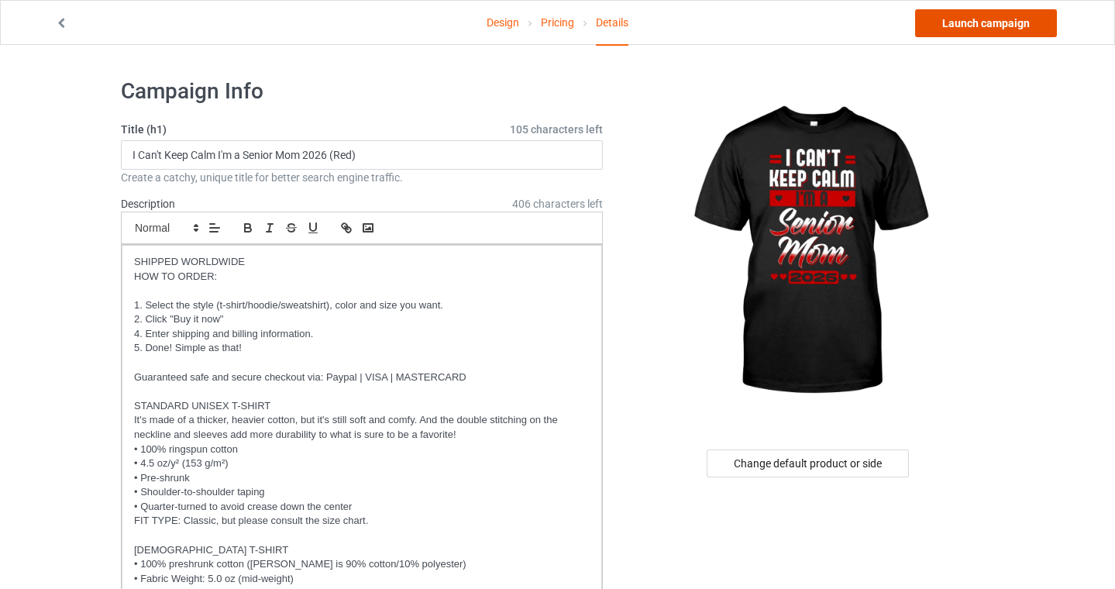
click at [998, 21] on link "Launch campaign" at bounding box center [986, 23] width 142 height 28
